Goal: Task Accomplishment & Management: Complete application form

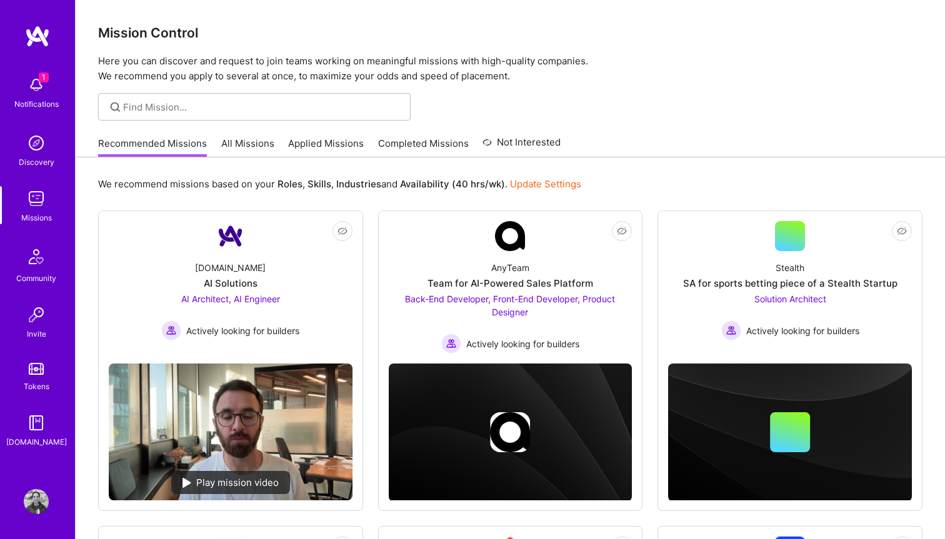
click at [307, 137] on link "Applied Missions" at bounding box center [326, 147] width 76 height 21
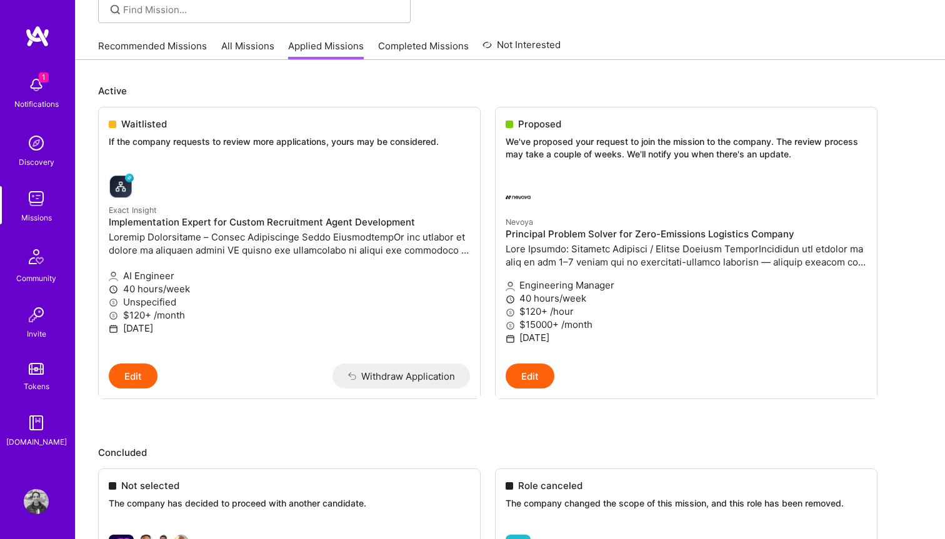
scroll to position [98, 0]
click at [540, 205] on div at bounding box center [625, 196] width 241 height 25
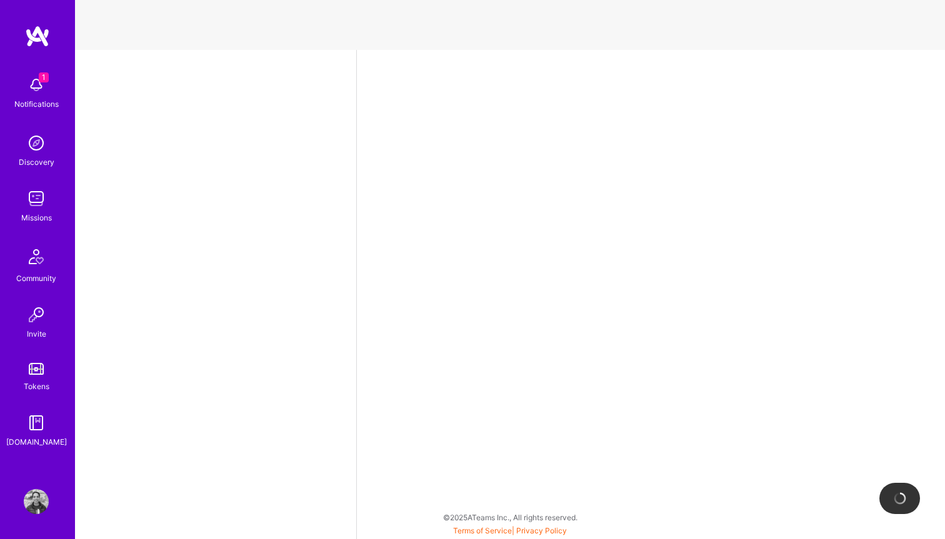
select select "US"
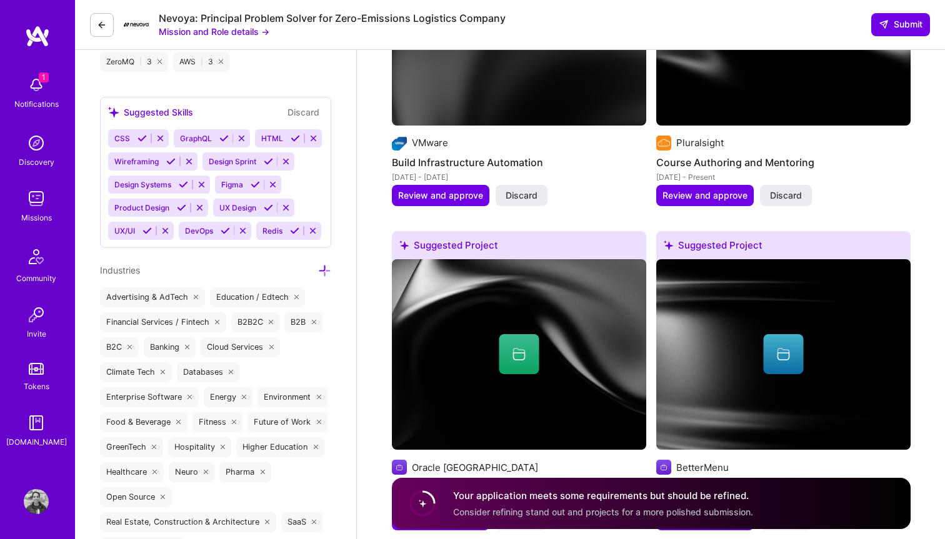
scroll to position [1737, 0]
